Goal: Task Accomplishment & Management: Use online tool/utility

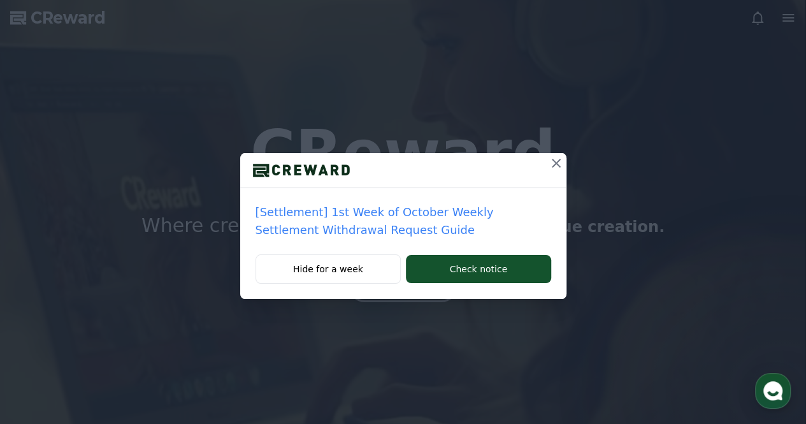
click at [554, 157] on icon at bounding box center [556, 162] width 15 height 15
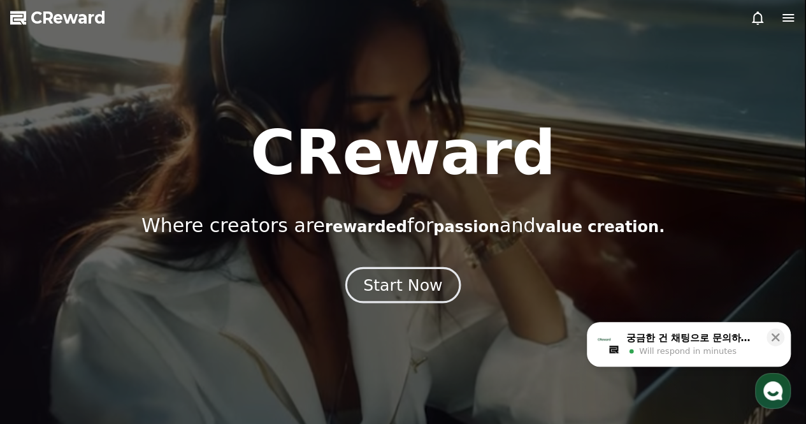
click at [387, 296] on button "Start Now" at bounding box center [402, 284] width 115 height 36
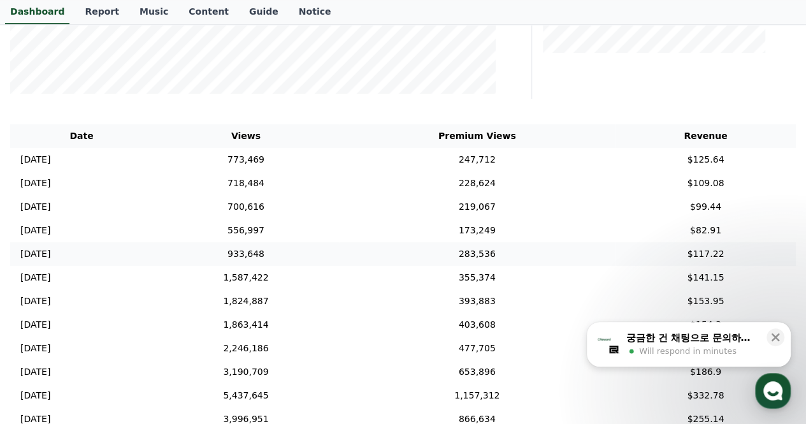
scroll to position [382, 0]
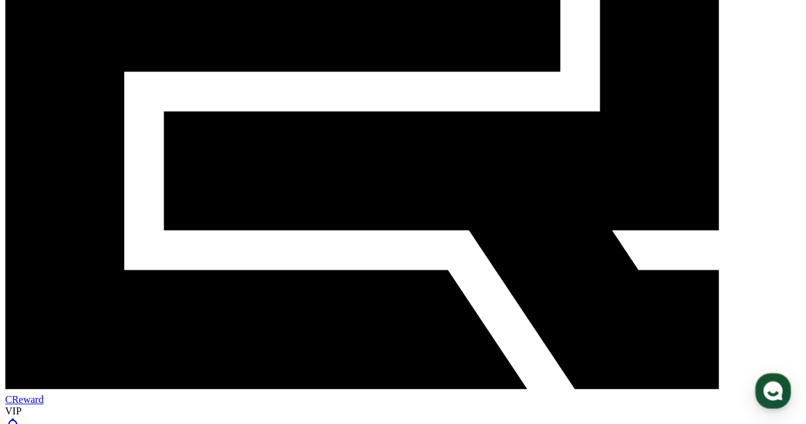
scroll to position [319, 0]
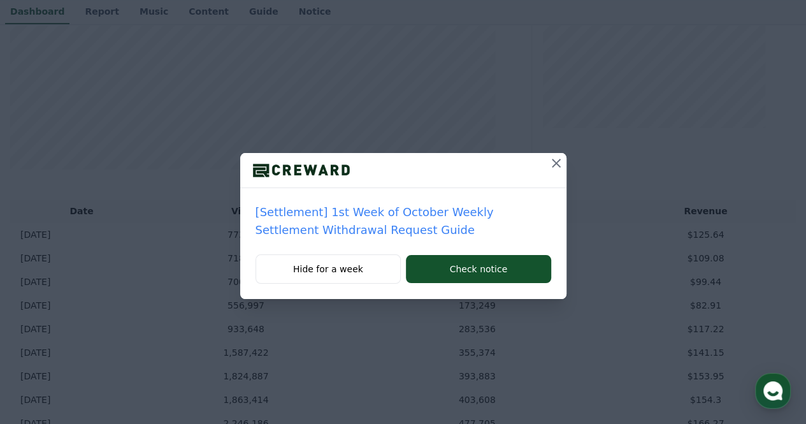
click at [559, 154] on button at bounding box center [556, 163] width 20 height 20
